Goal: Transaction & Acquisition: Purchase product/service

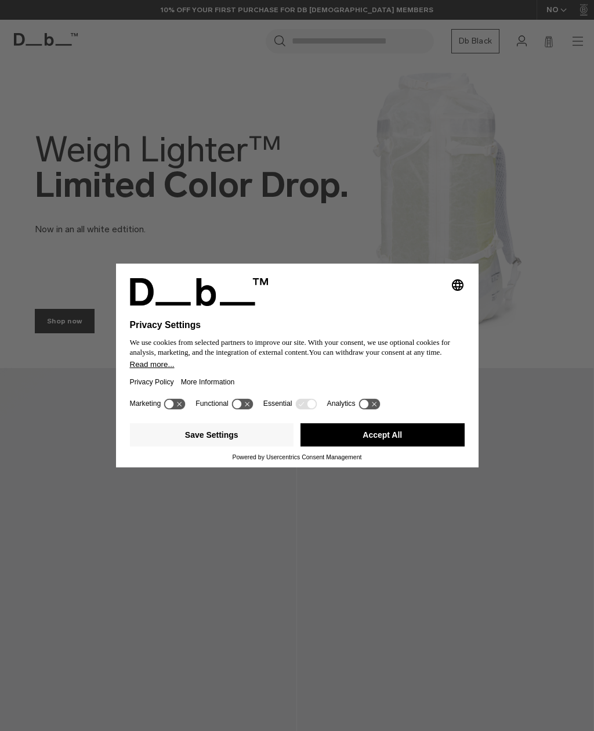
click at [355, 446] on button "Accept All" at bounding box center [383, 434] width 164 height 23
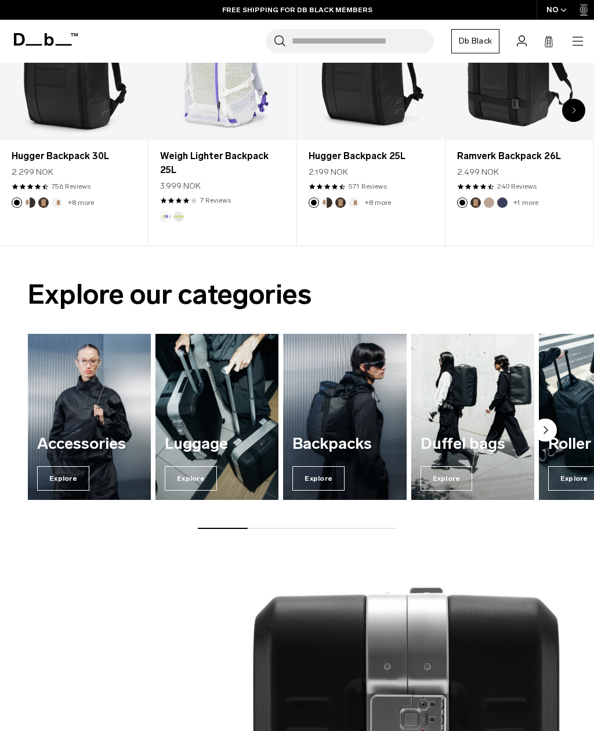
scroll to position [393, 0]
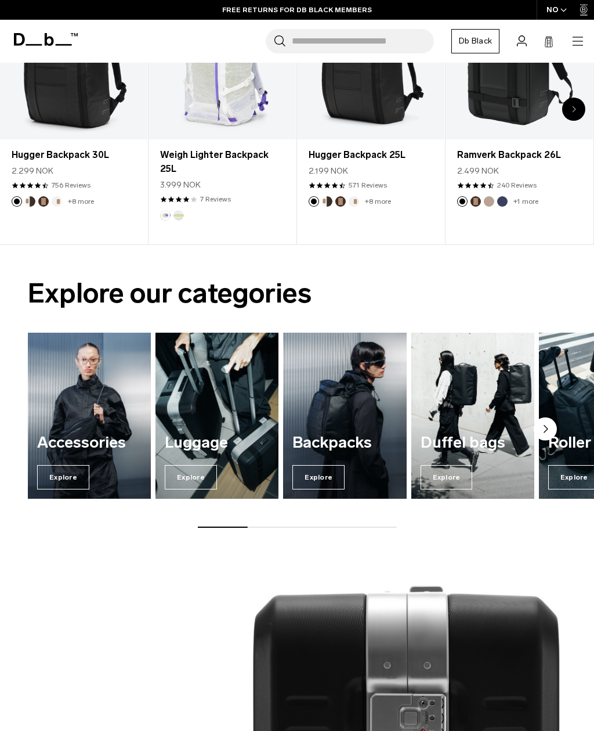
click at [183, 474] on span "Explore" at bounding box center [191, 477] width 52 height 24
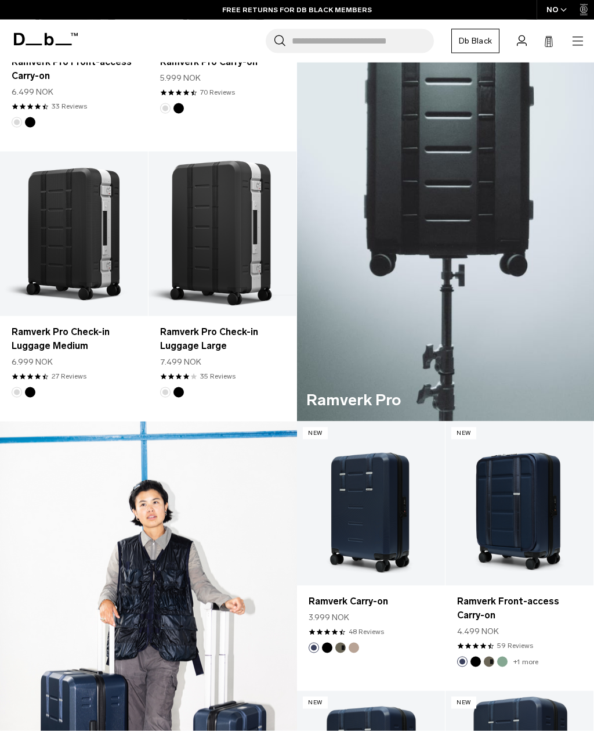
scroll to position [376, 0]
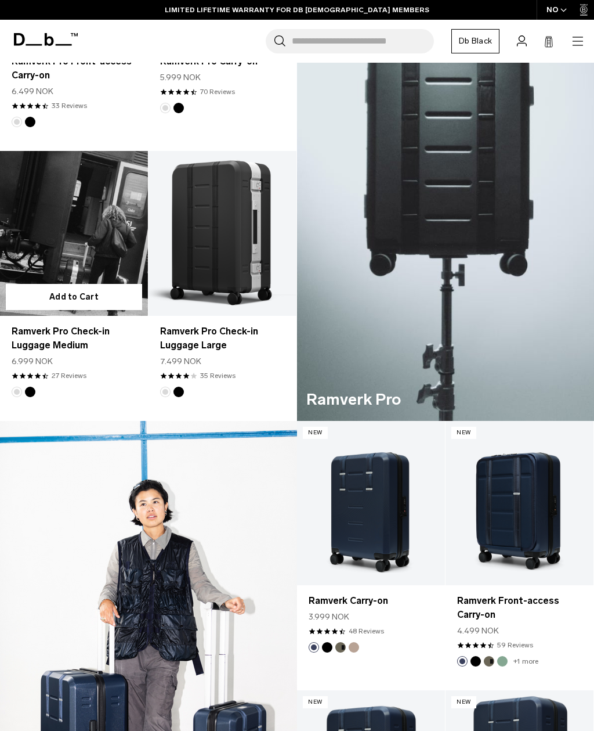
click at [25, 372] on span at bounding box center [22, 375] width 7 height 7
click at [25, 328] on link "Ramverk Pro Check-in Luggage Medium" at bounding box center [74, 338] width 125 height 28
click at [18, 334] on link "Ramverk Pro Check-in Luggage Medium" at bounding box center [74, 338] width 125 height 28
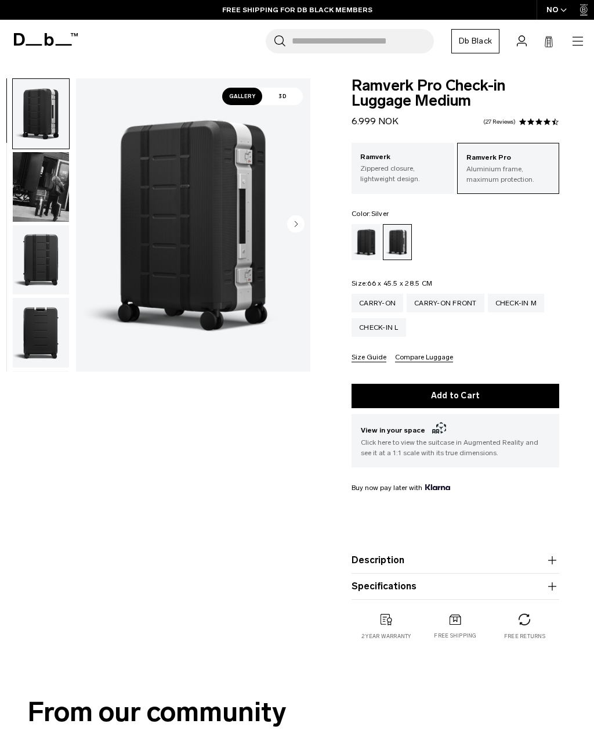
click at [39, 200] on img "button" at bounding box center [41, 187] width 56 height 70
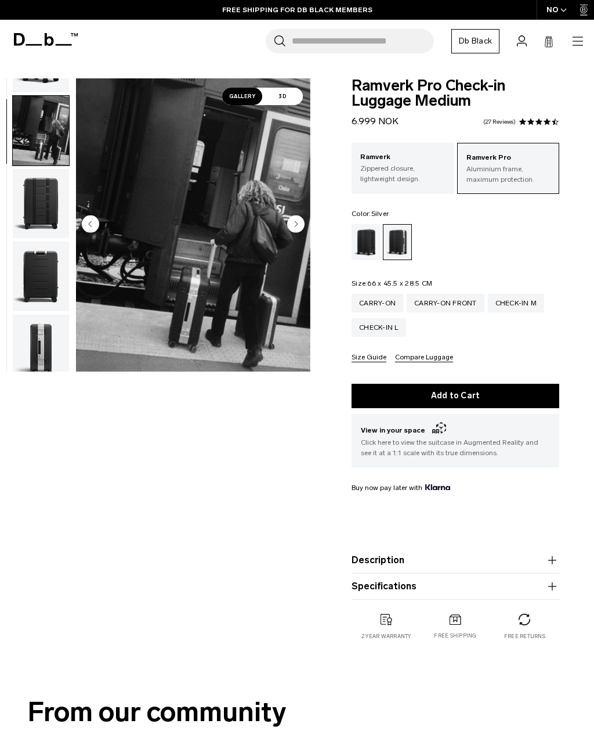
scroll to position [74, 0]
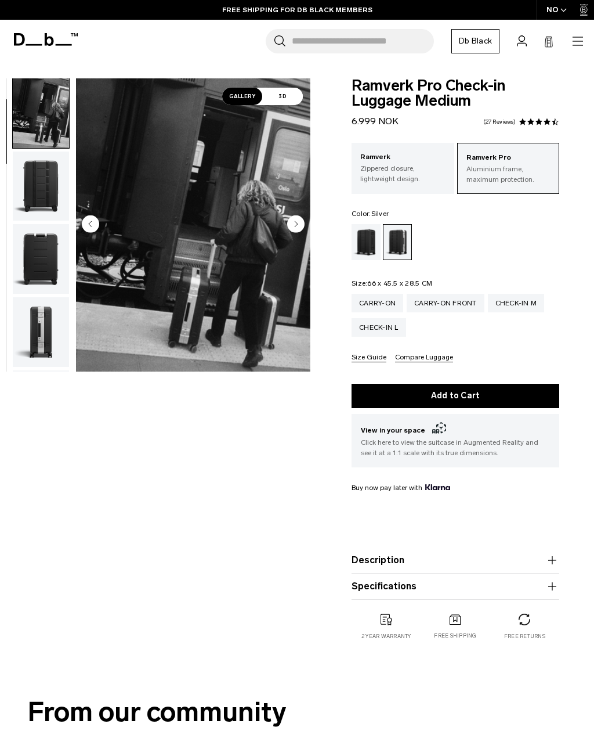
click at [38, 210] on img "button" at bounding box center [41, 186] width 56 height 70
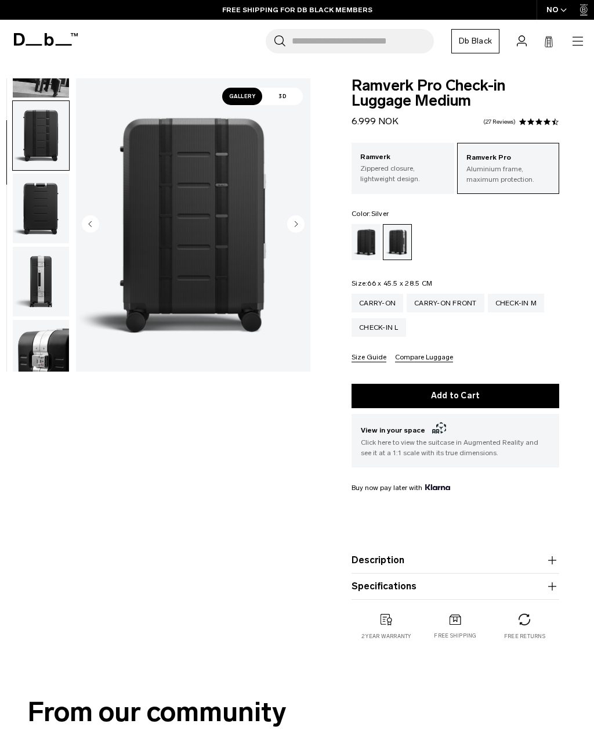
scroll to position [147, 0]
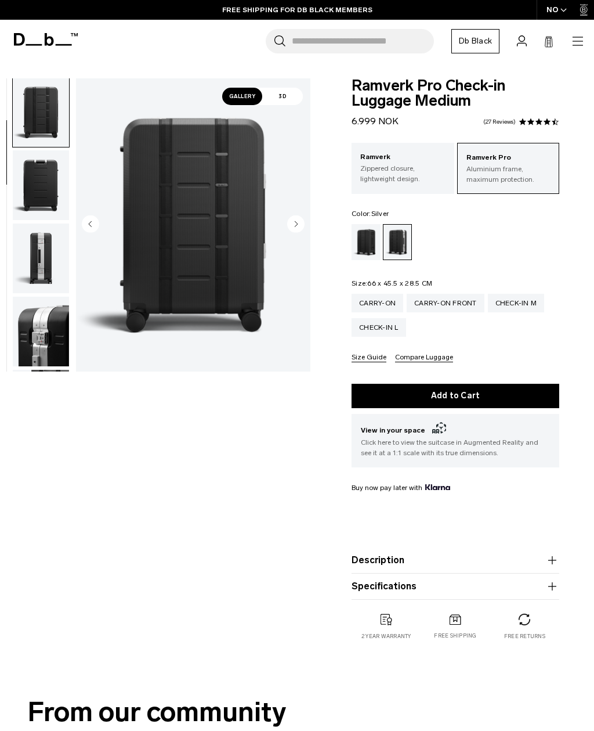
click at [28, 212] on img "button" at bounding box center [41, 185] width 56 height 70
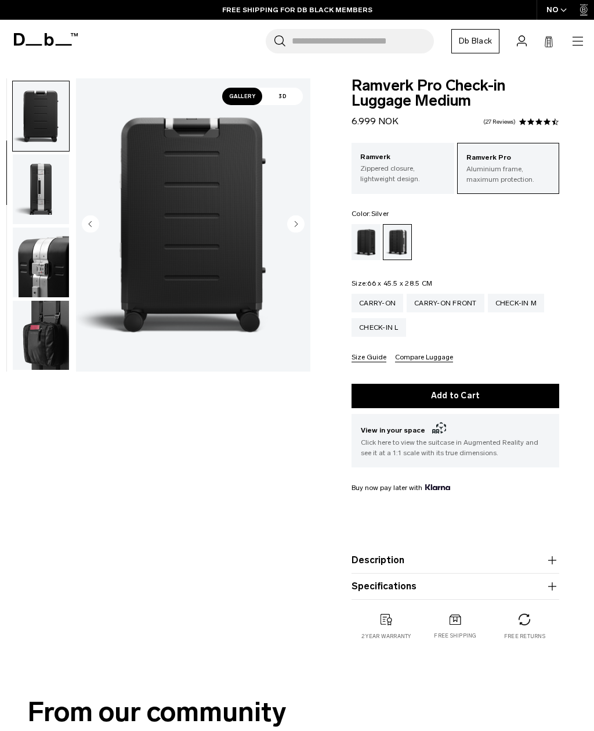
scroll to position [222, 0]
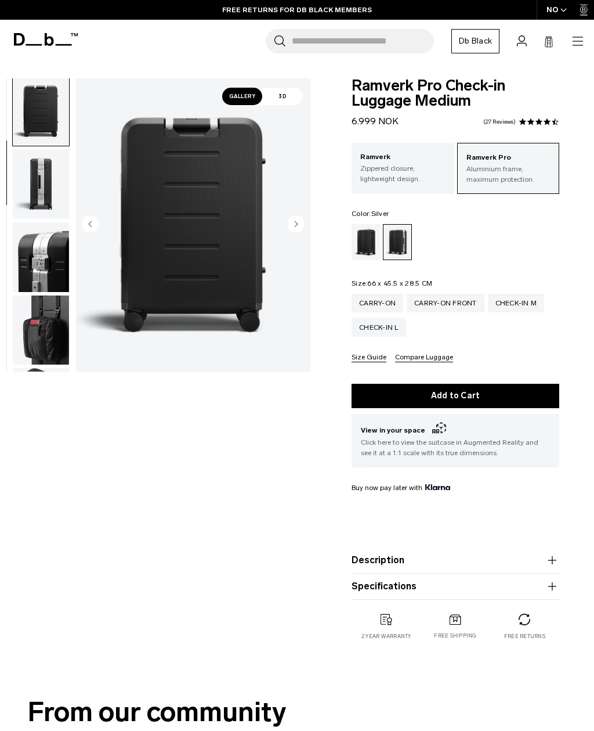
click at [30, 216] on img "button" at bounding box center [41, 184] width 56 height 70
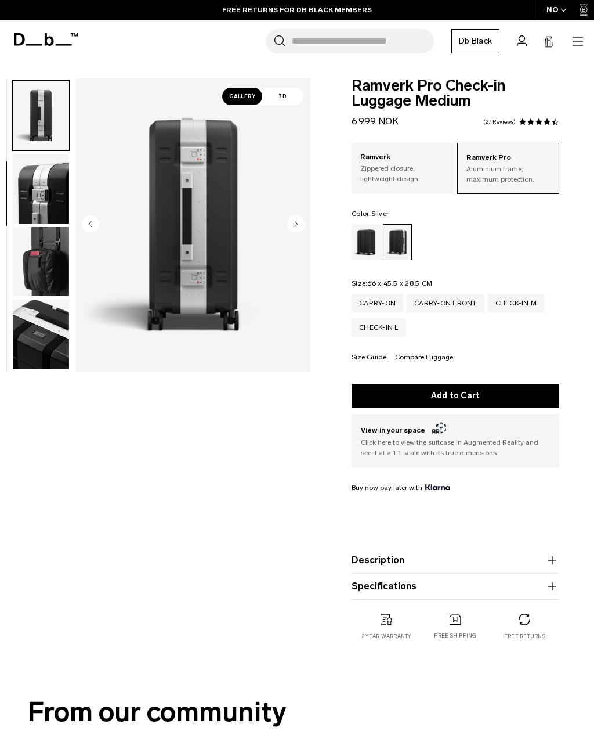
scroll to position [295, 0]
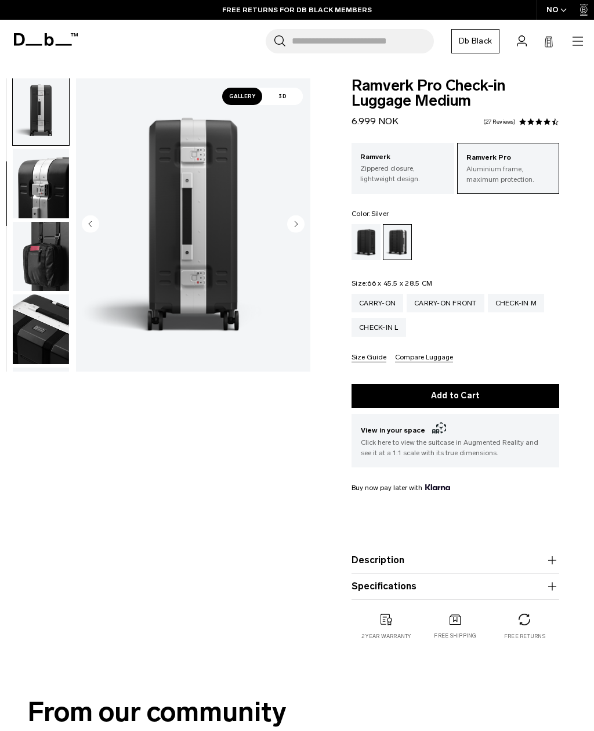
click at [39, 270] on img "button" at bounding box center [41, 257] width 56 height 70
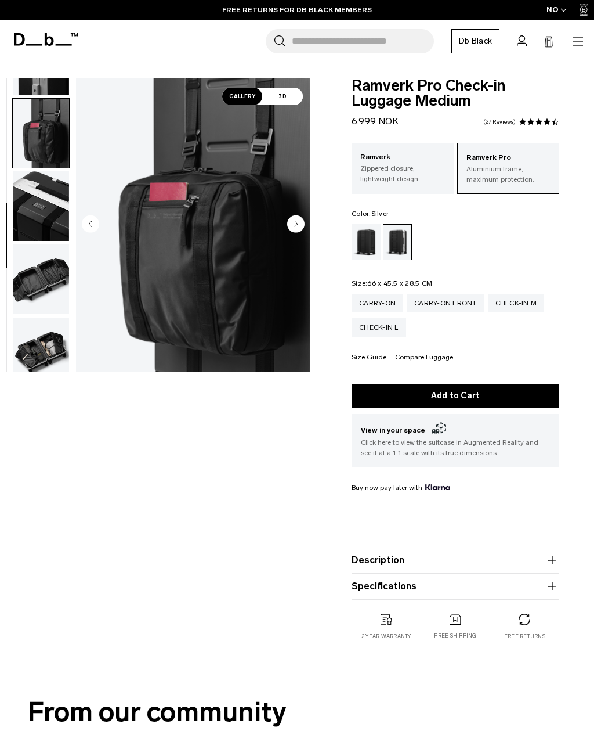
scroll to position [443, 0]
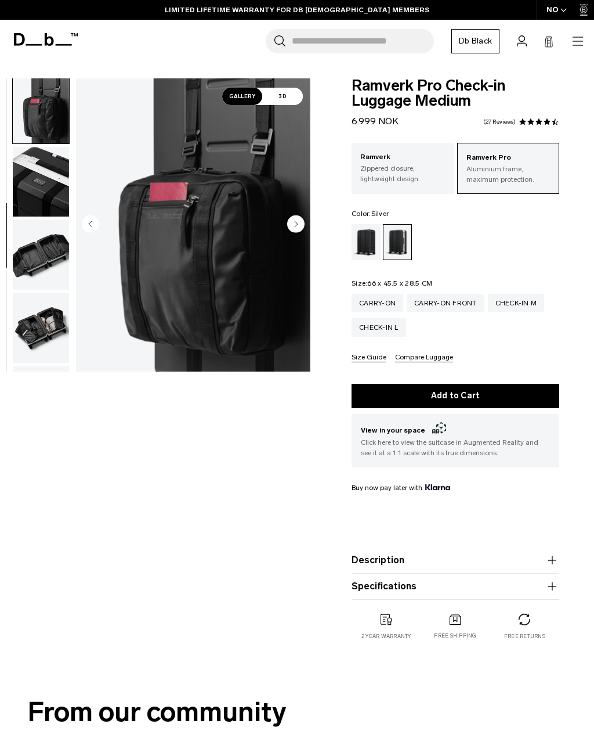
click at [33, 266] on img "button" at bounding box center [41, 255] width 56 height 70
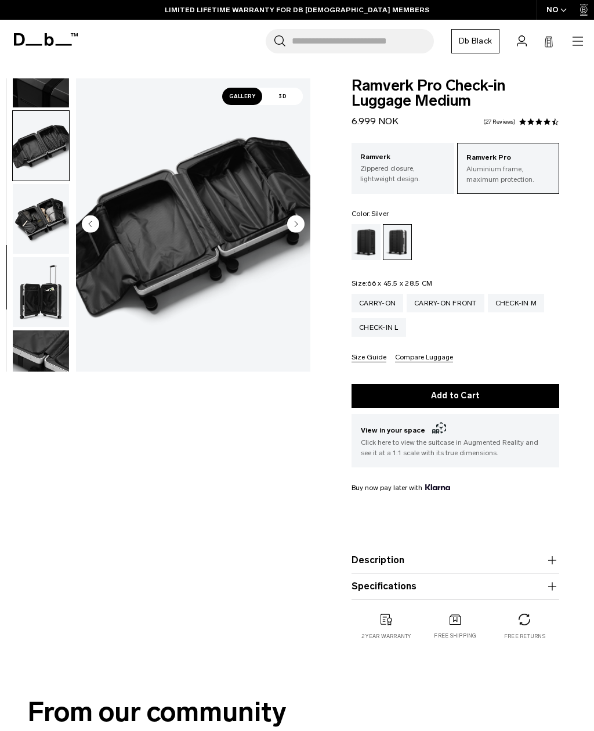
scroll to position [591, 0]
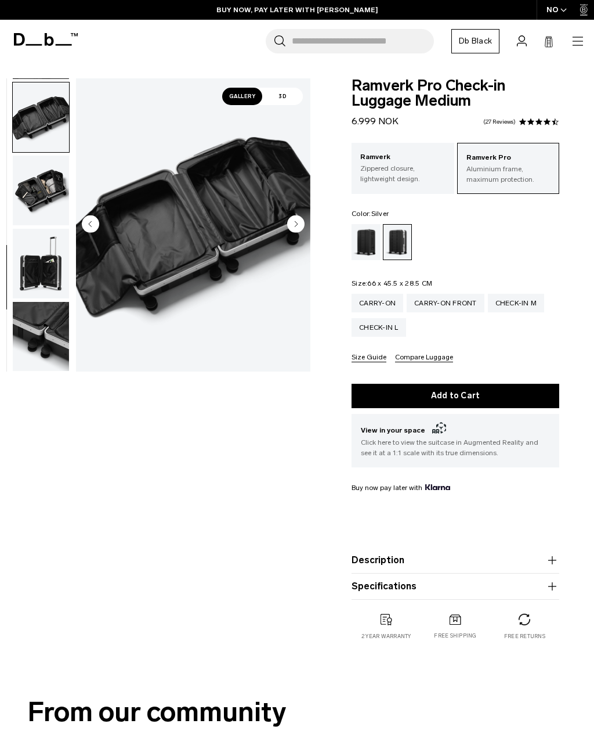
click at [44, 329] on img "button" at bounding box center [41, 337] width 56 height 70
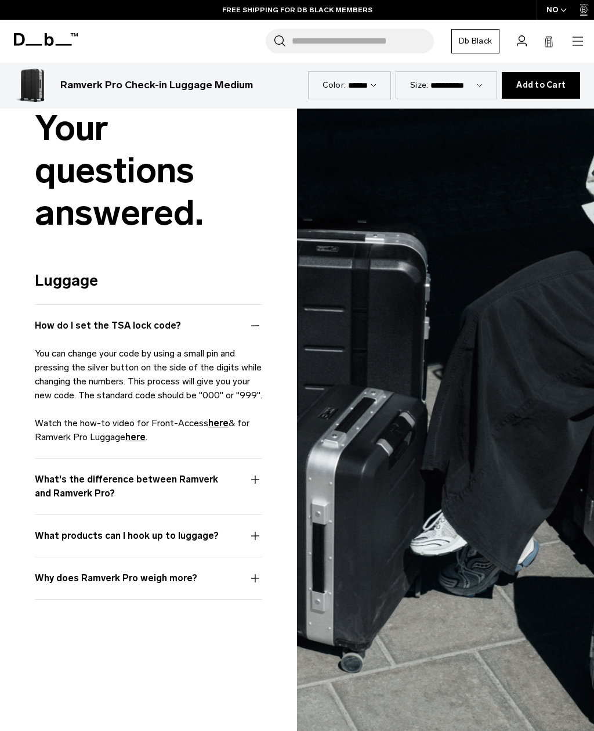
scroll to position [3027, 0]
click at [55, 484] on button "What's the difference between Ramverk and Ramverk Pro?" at bounding box center [149, 493] width 228 height 42
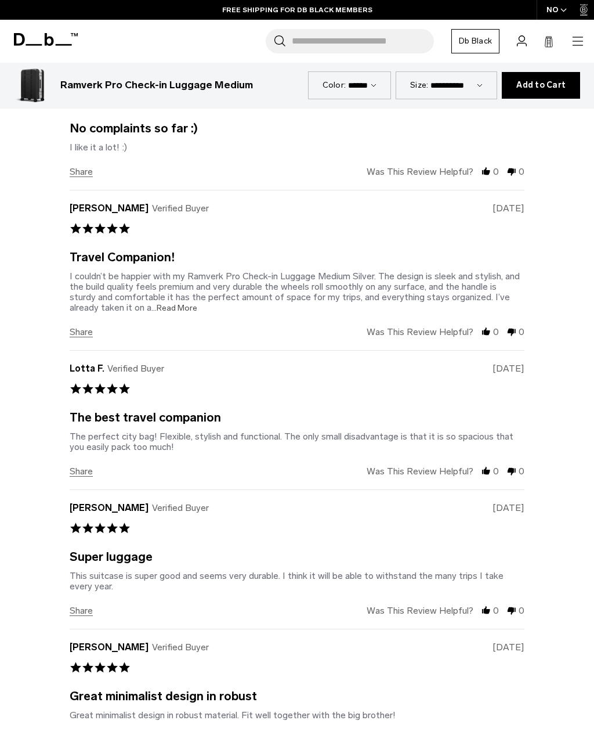
scroll to position [4238, 0]
